Goal: Information Seeking & Learning: Find specific fact

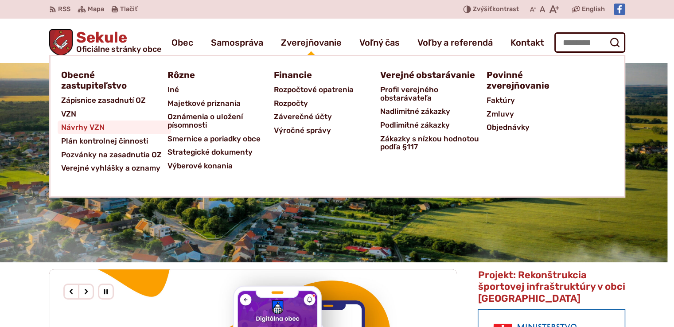
click at [93, 127] on span "Návrhy VZN" at bounding box center [82, 127] width 43 height 14
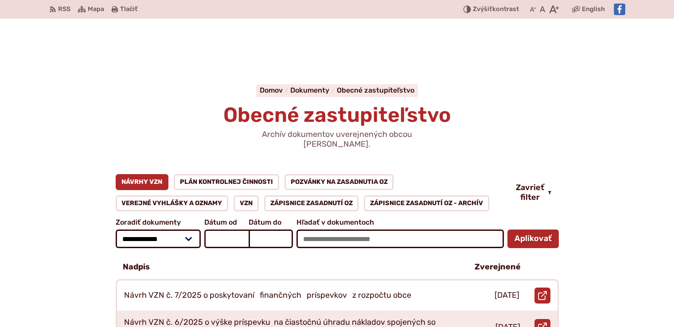
scroll to position [147, 0]
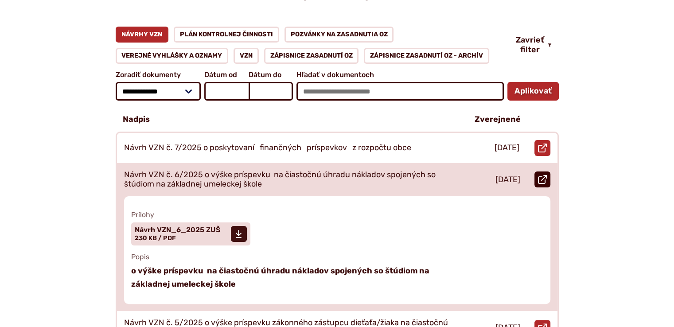
click at [542, 175] on icon at bounding box center [542, 179] width 9 height 9
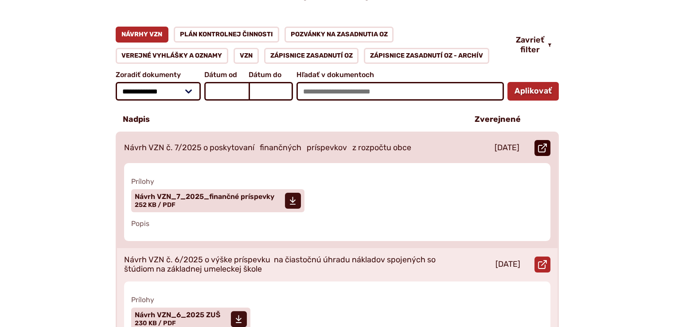
click at [543, 144] on use at bounding box center [542, 148] width 9 height 9
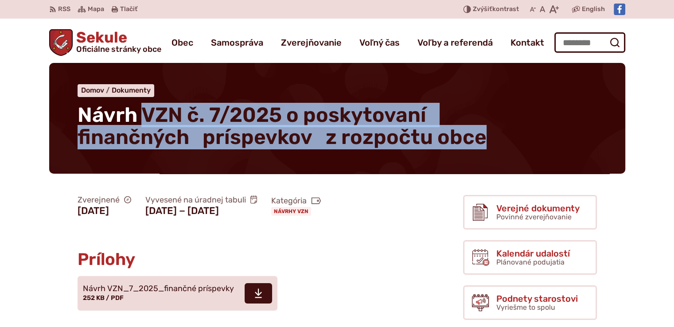
drag, startPoint x: 142, startPoint y: 111, endPoint x: 512, endPoint y: 147, distance: 371.6
click at [512, 147] on h1 "Návrh VZN č. 7/2025 o poskytovaní finančných príspevkov z rozpočtu obce" at bounding box center [299, 126] width 443 height 45
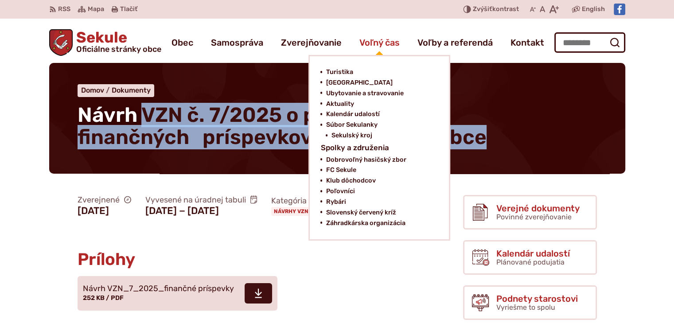
copy span "VZN č. 7/2025 o poskytovaní finančných príspevkov z rozpočtu obce"
